Goal: Task Accomplishment & Management: Use online tool/utility

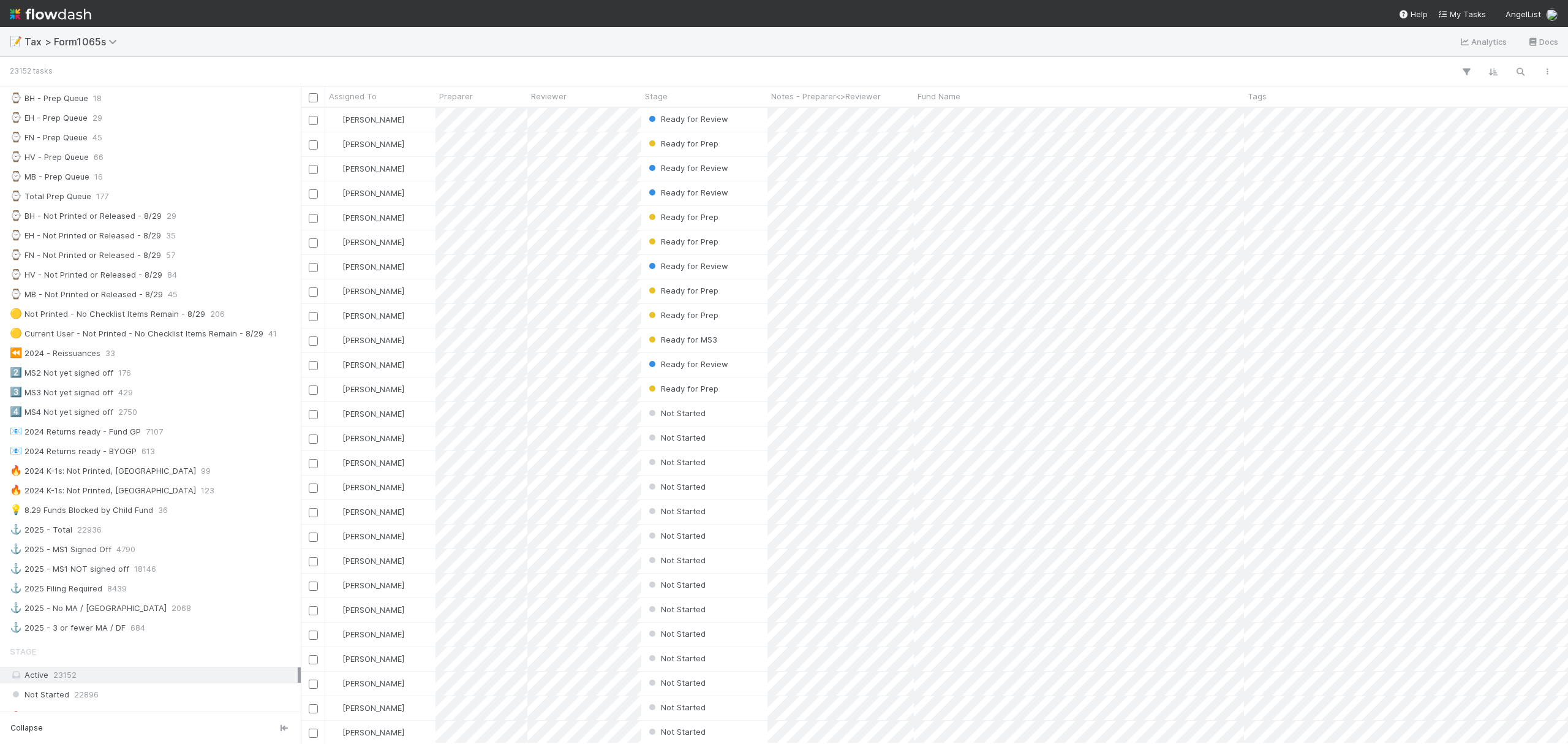
scroll to position [336, 0]
click at [157, 283] on div "⌚ HV - Not Printed or Released - 8/29" at bounding box center [86, 279] width 152 height 15
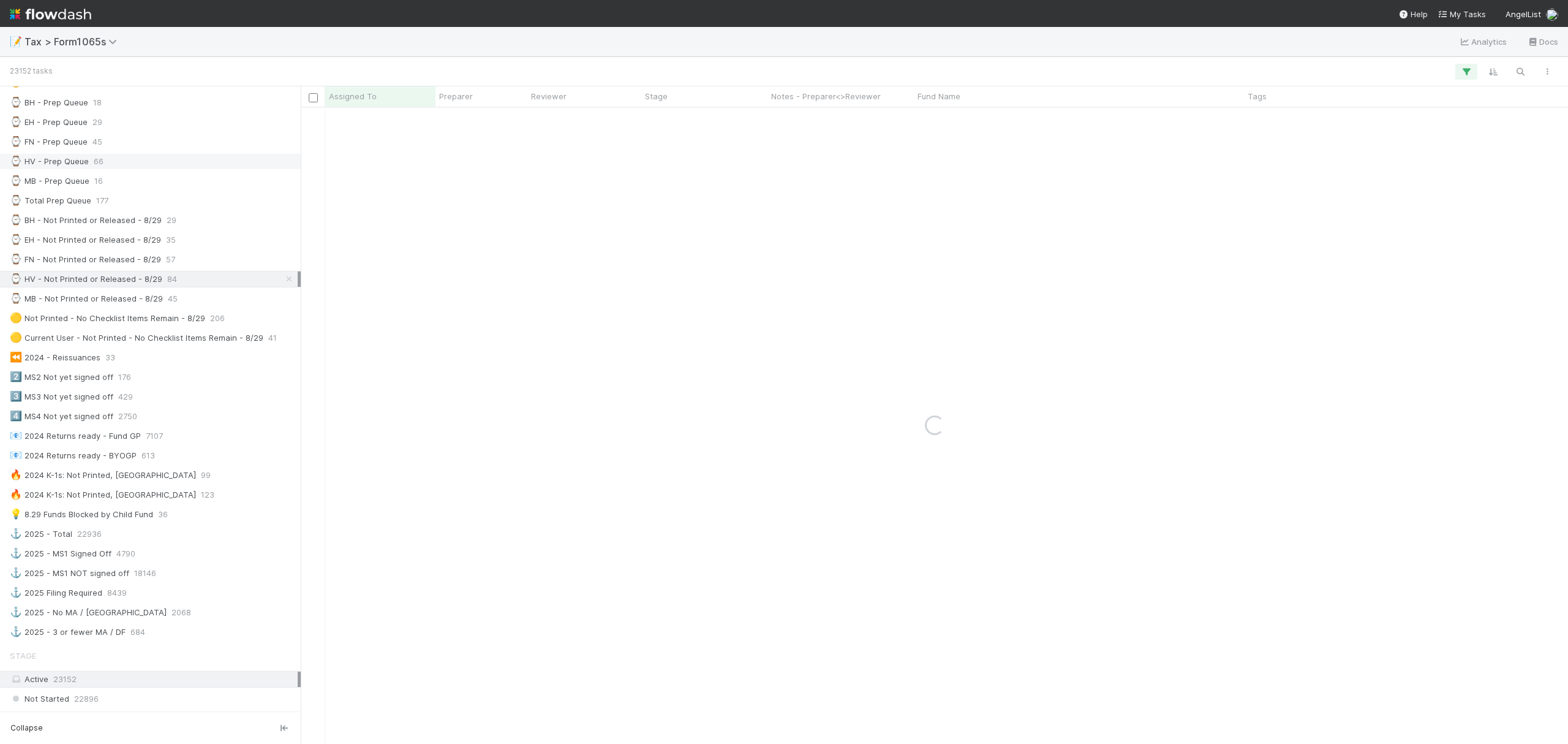
click at [104, 167] on div "⌚ HV - Prep Queue 66" at bounding box center [154, 161] width 288 height 15
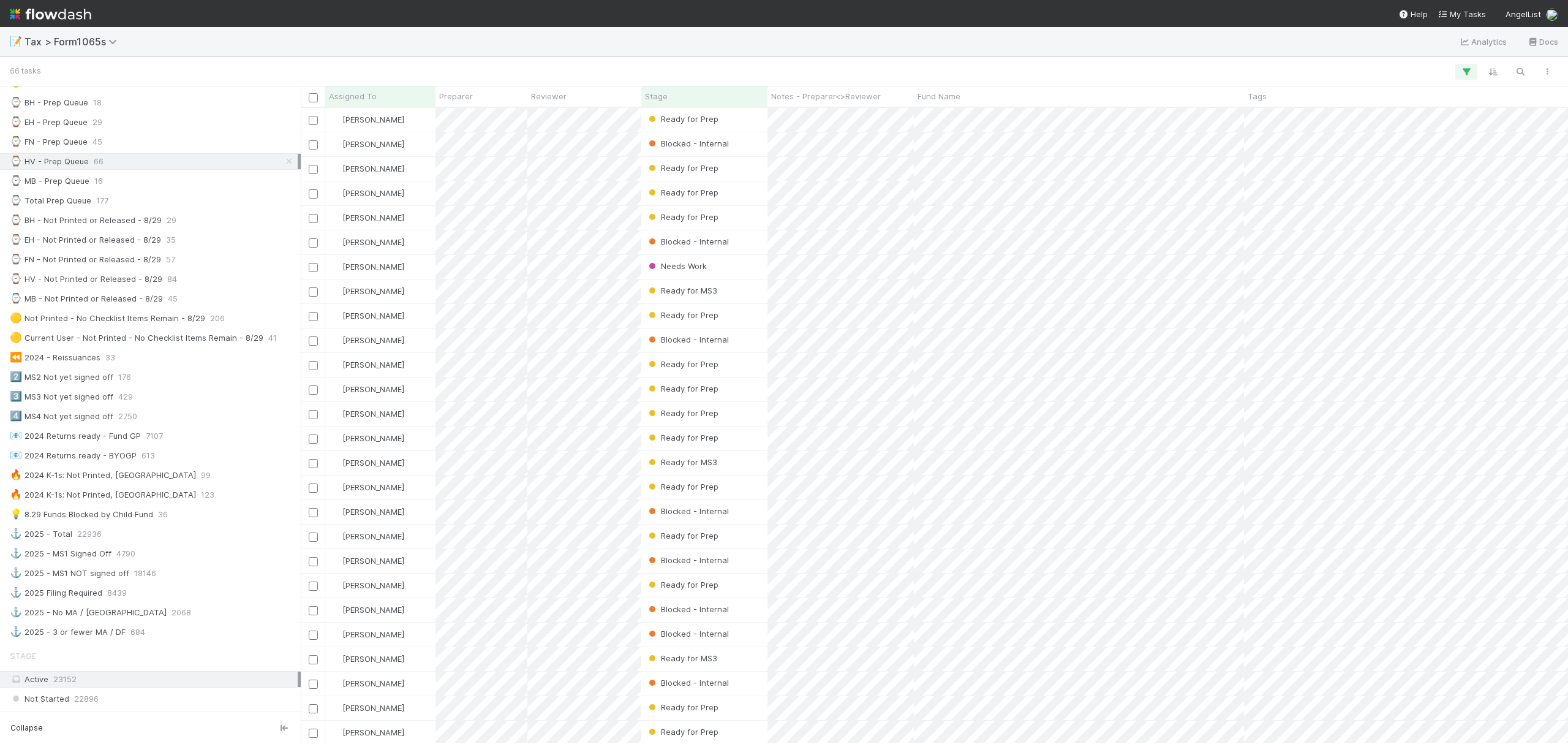
scroll to position [624, 1255]
click at [664, 94] on span "Stage" at bounding box center [656, 96] width 23 height 12
click at [697, 116] on div "Sort First → Last" at bounding box center [716, 120] width 139 height 19
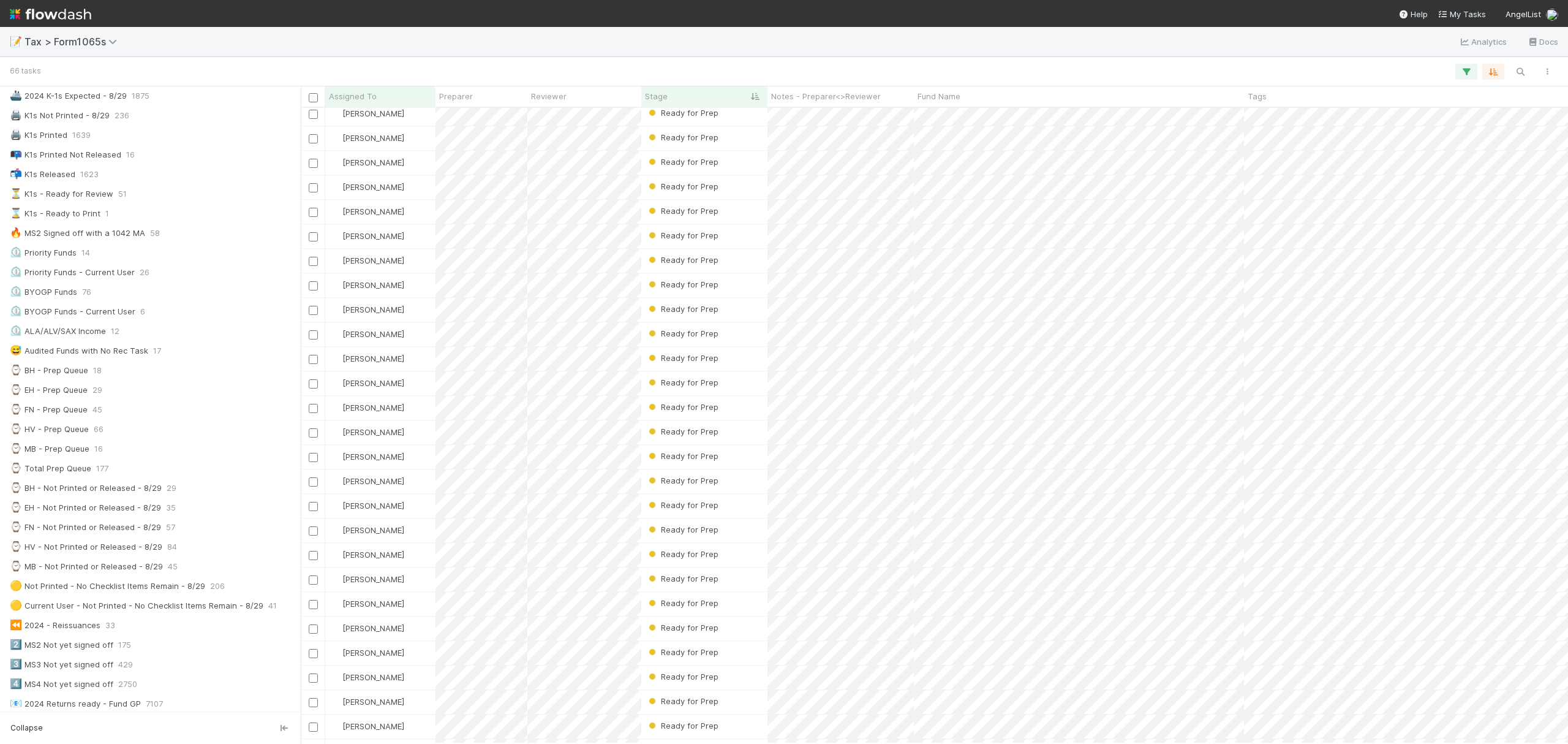
scroll to position [66, 0]
click at [181, 280] on div "⏲️ Priority Funds - Current User 26" at bounding box center [154, 275] width 288 height 15
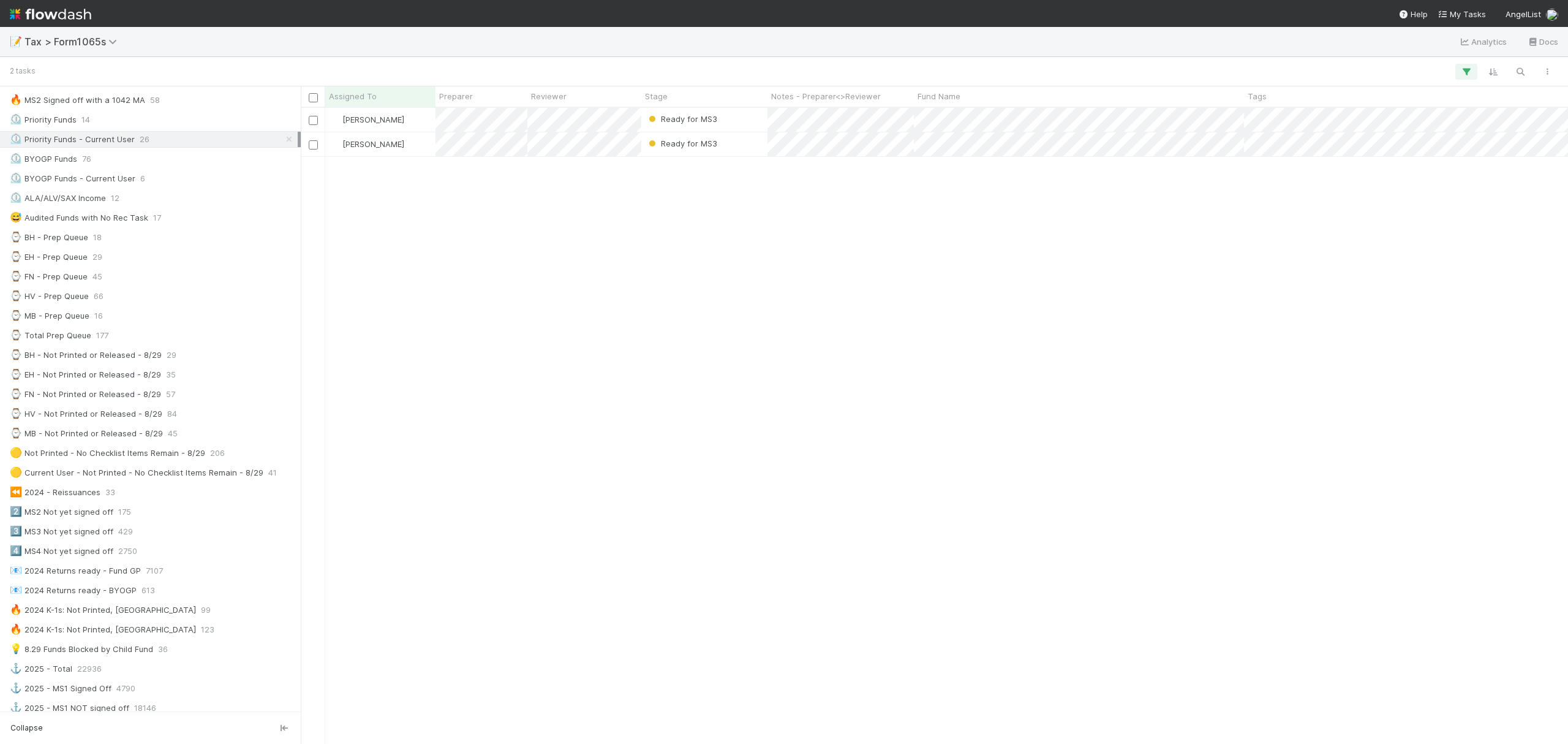
scroll to position [221, 0]
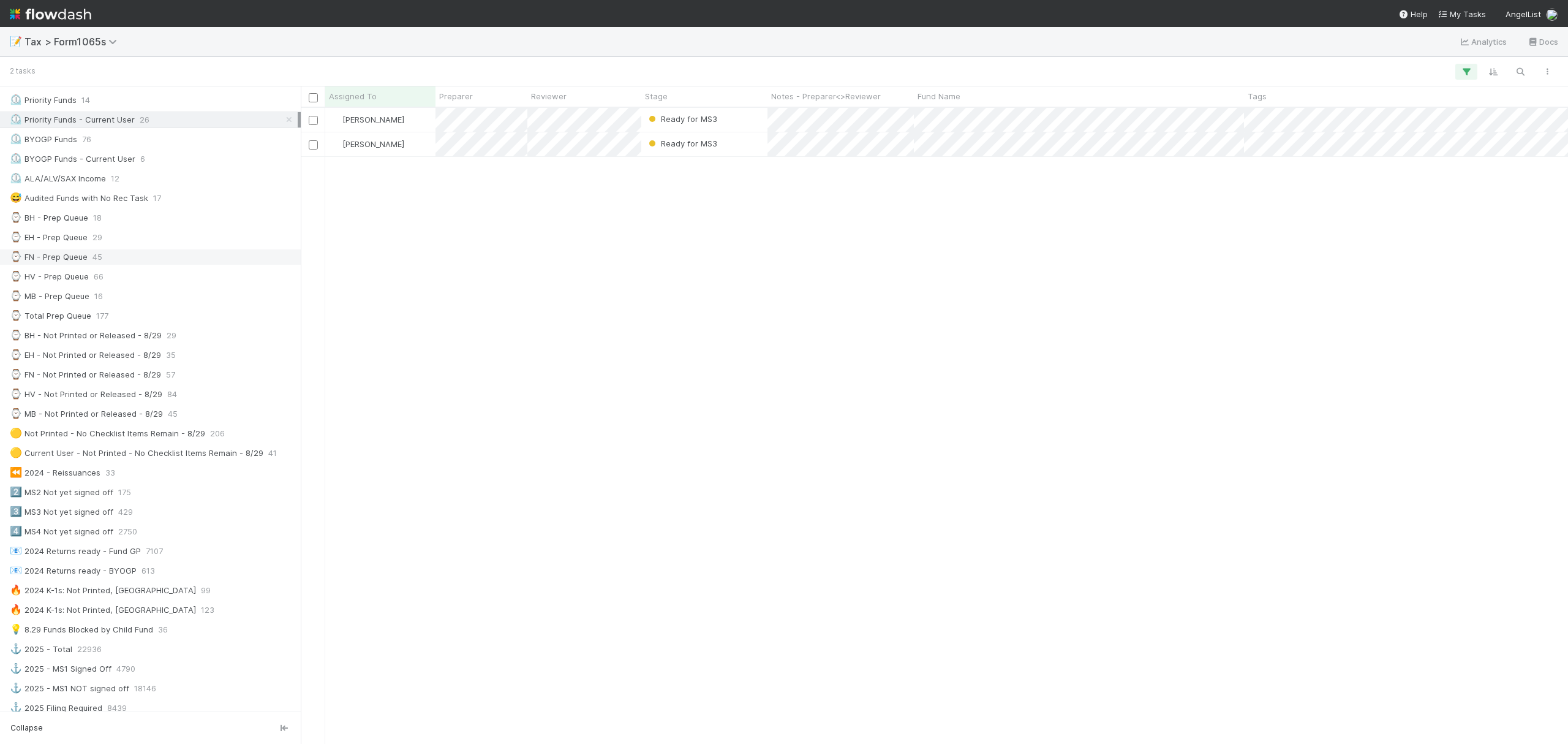
click at [162, 260] on div "⌚ FN - Prep Queue 45" at bounding box center [154, 257] width 288 height 15
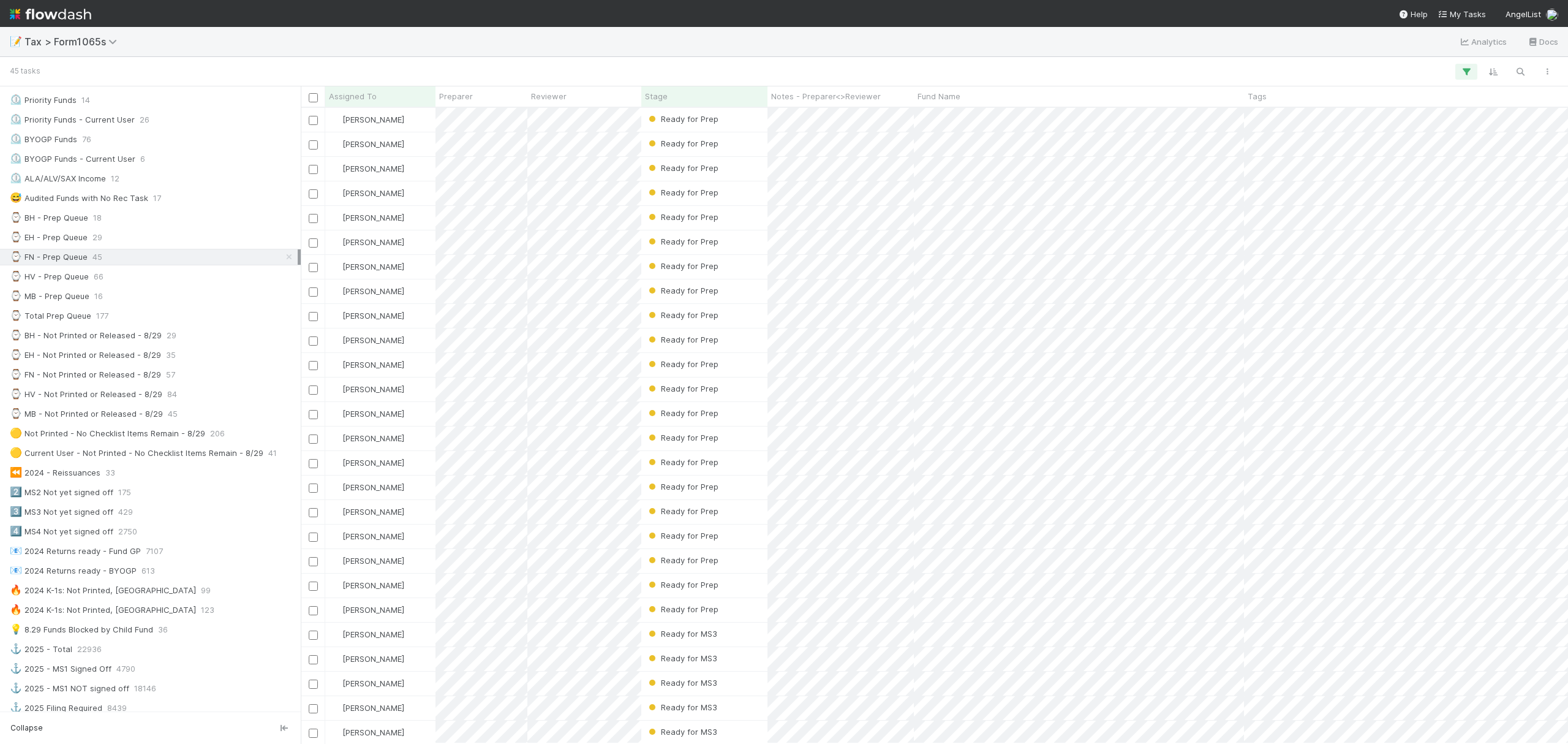
scroll to position [624, 1255]
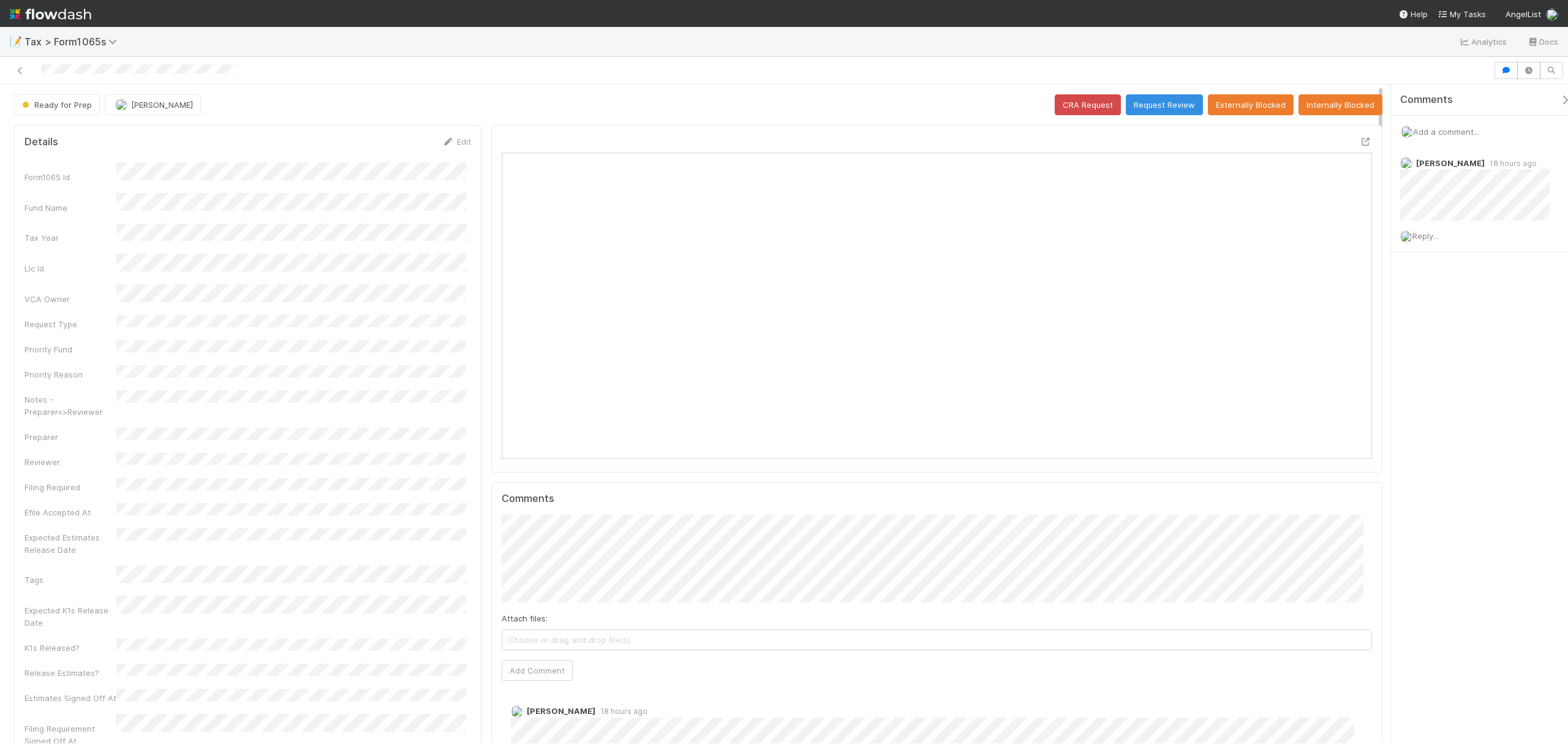
scroll to position [236, 849]
click at [1176, 137] on div at bounding box center [1366, 141] width 12 height 12
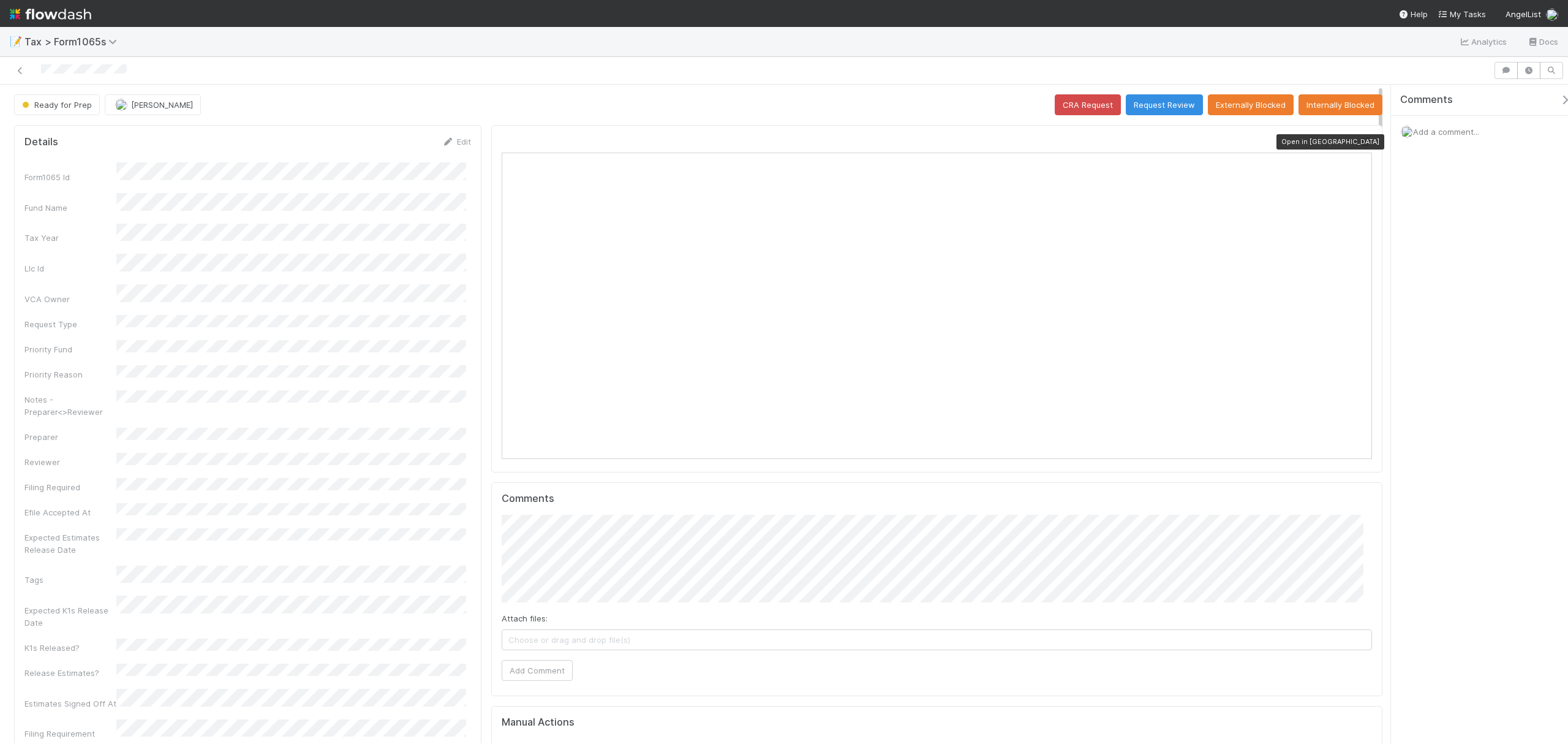
click at [1360, 140] on icon at bounding box center [1366, 141] width 12 height 8
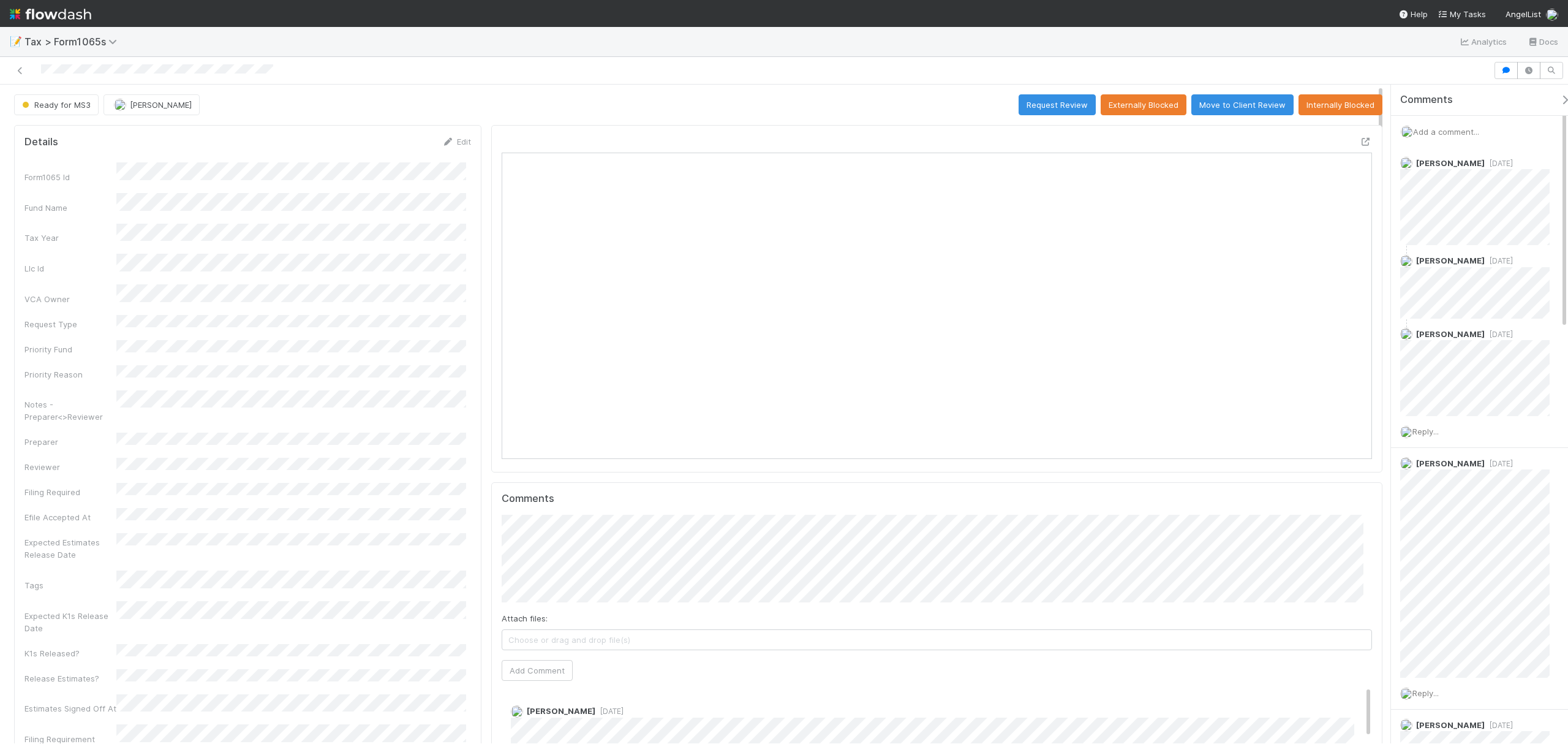
scroll to position [236, 429]
click at [1360, 138] on div at bounding box center [1366, 141] width 12 height 12
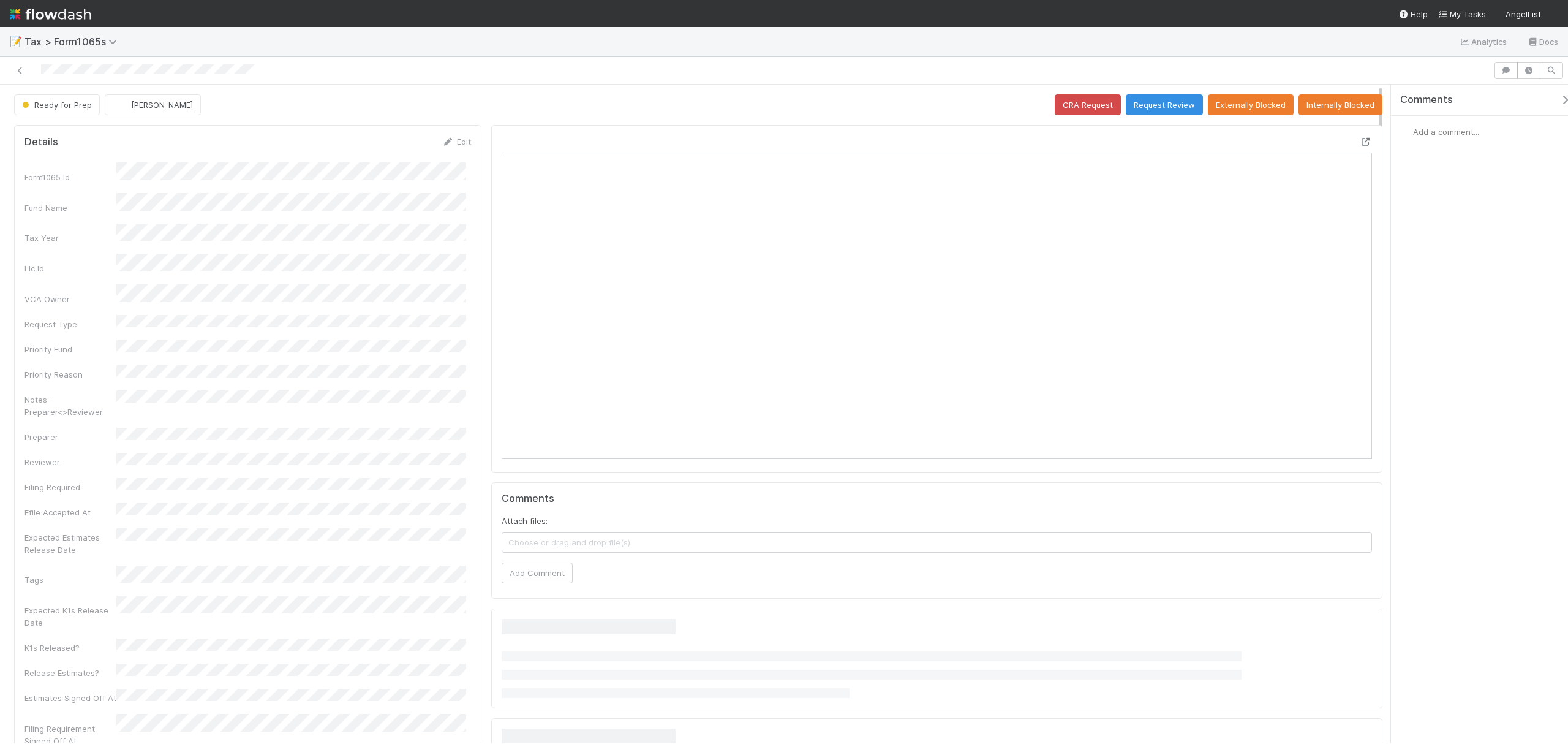
click at [1360, 142] on icon at bounding box center [1366, 141] width 12 height 8
click at [1170, 106] on button "Request Review" at bounding box center [1164, 105] width 77 height 21
click at [1360, 146] on icon at bounding box center [1366, 141] width 12 height 8
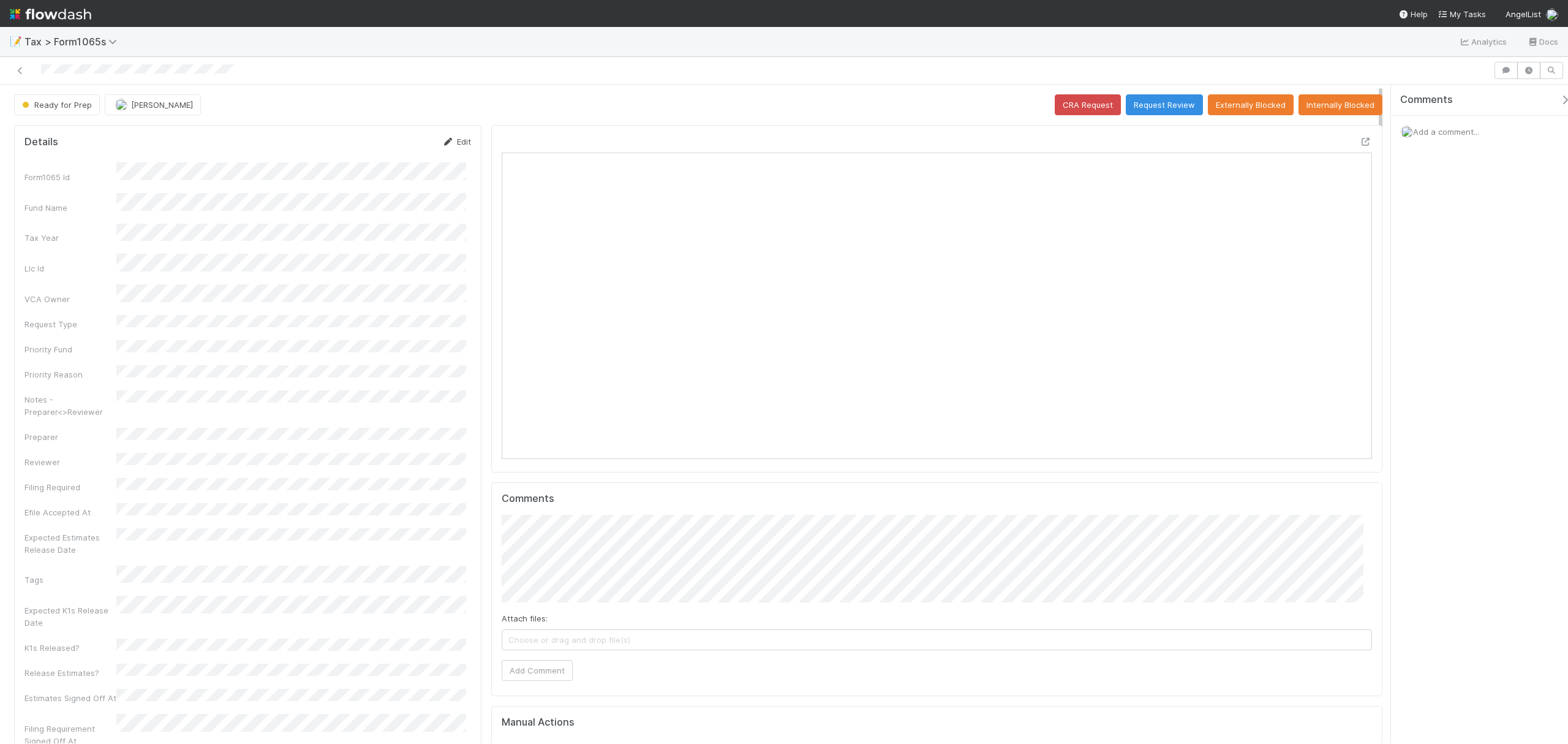
click at [452, 143] on link "Edit" at bounding box center [457, 141] width 29 height 10
click at [397, 149] on button "Save" at bounding box center [405, 146] width 35 height 21
click at [1360, 140] on icon at bounding box center [1366, 141] width 12 height 8
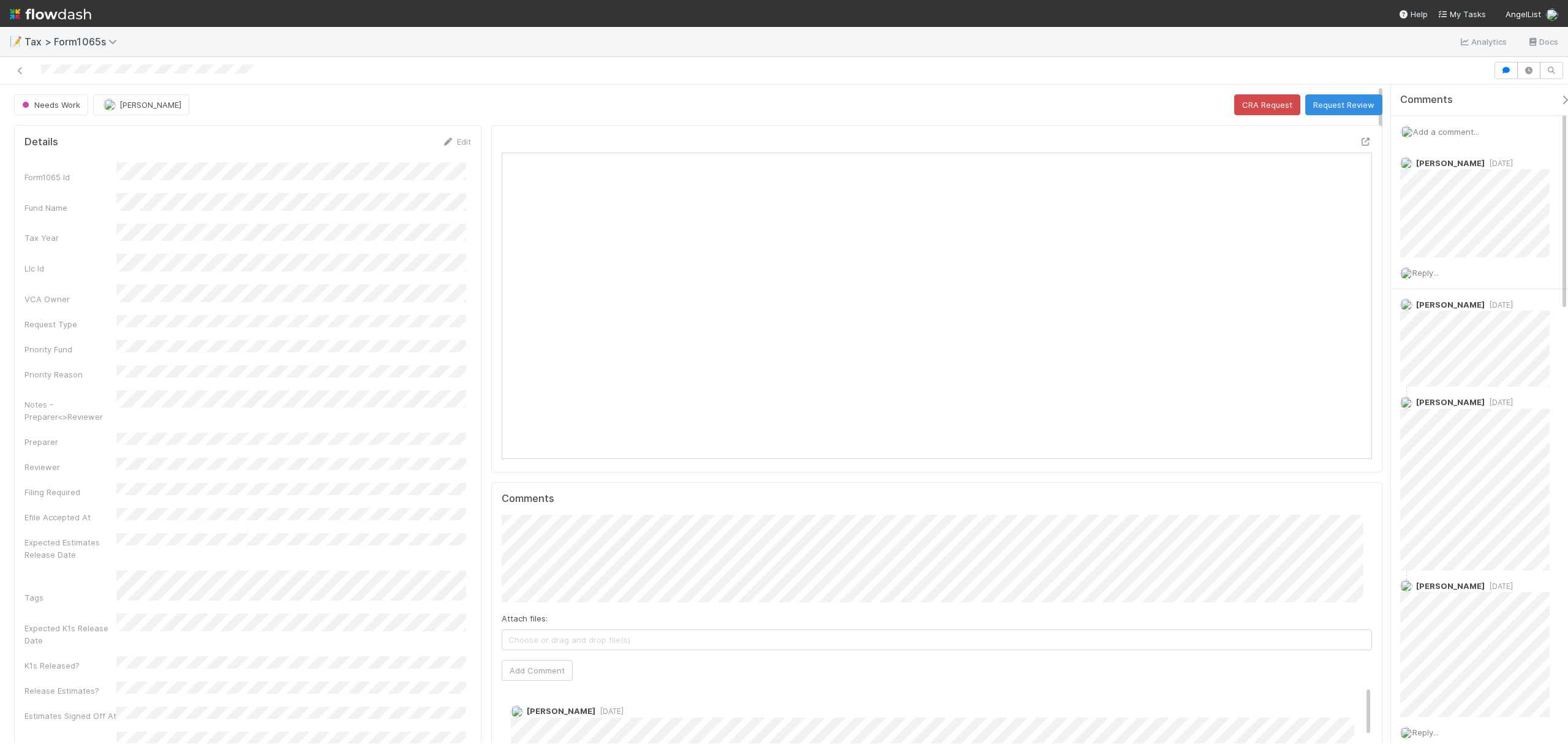
scroll to position [236, 849]
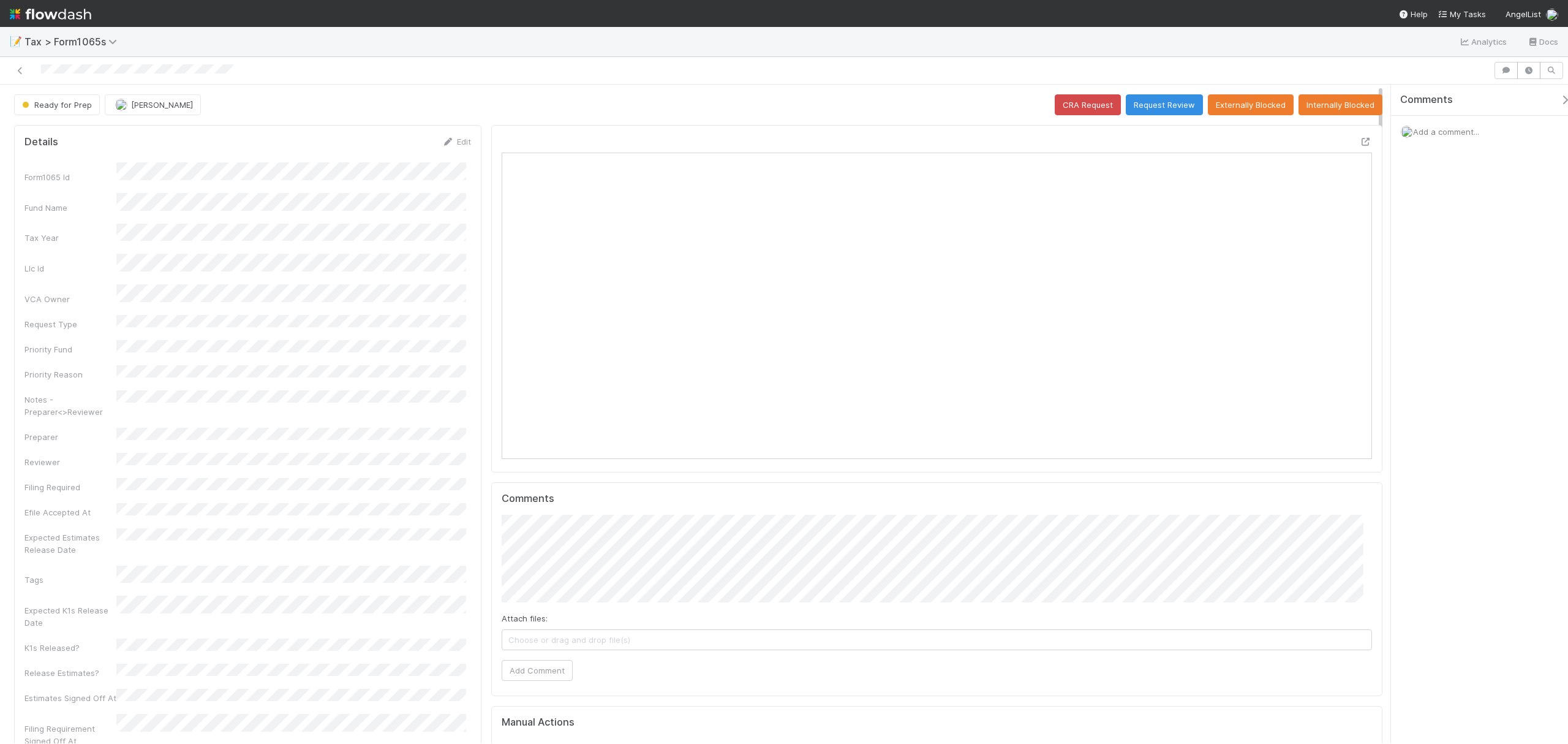
scroll to position [236, 849]
click at [1360, 140] on icon at bounding box center [1366, 141] width 12 height 8
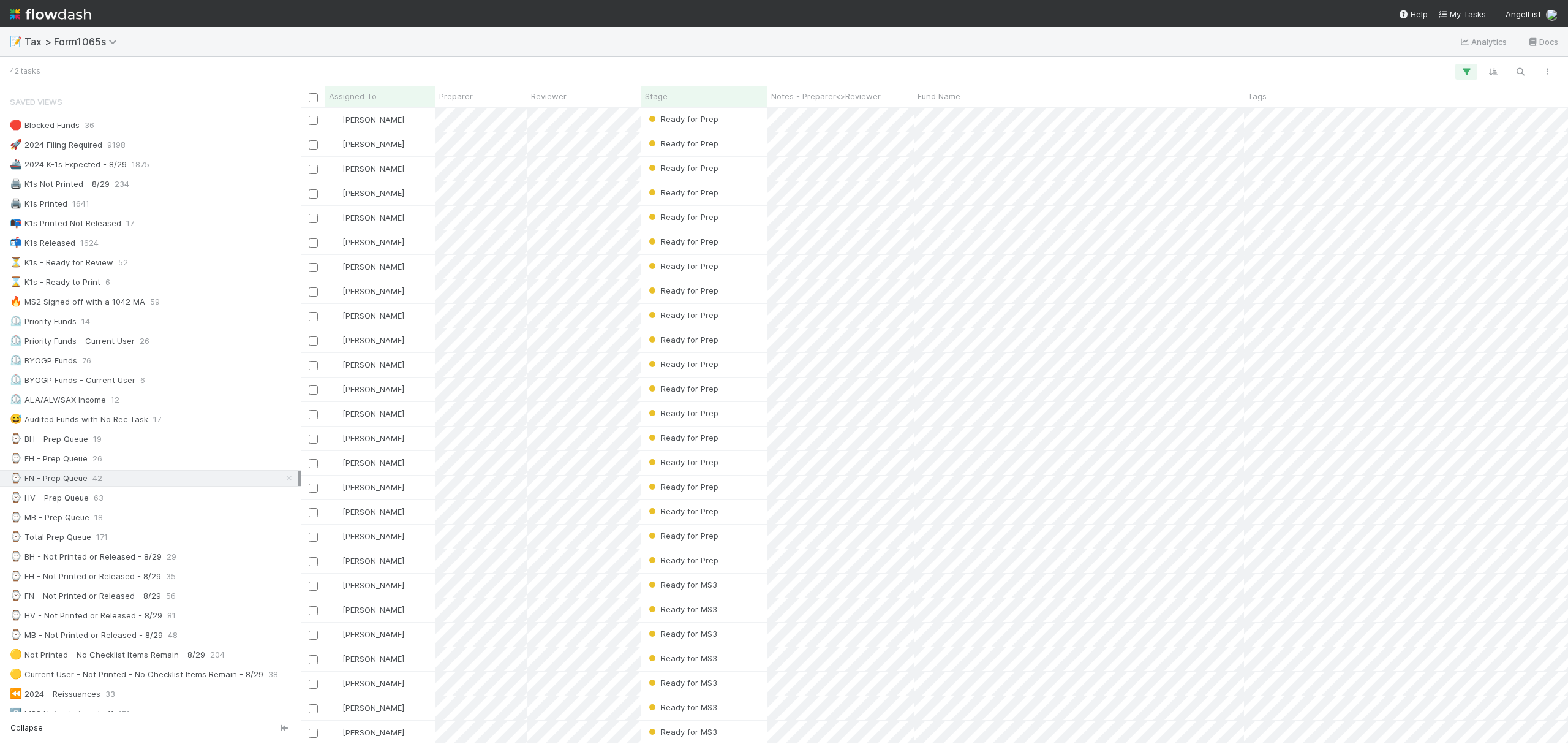
scroll to position [221, 0]
